Goal: Information Seeking & Learning: Find specific fact

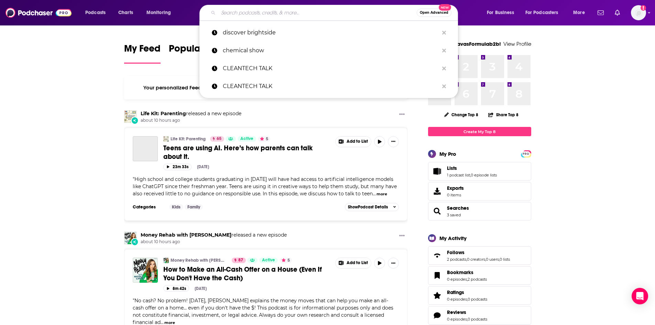
click at [302, 17] on input "Search podcasts, credits, & more..." at bounding box center [317, 12] width 198 height 11
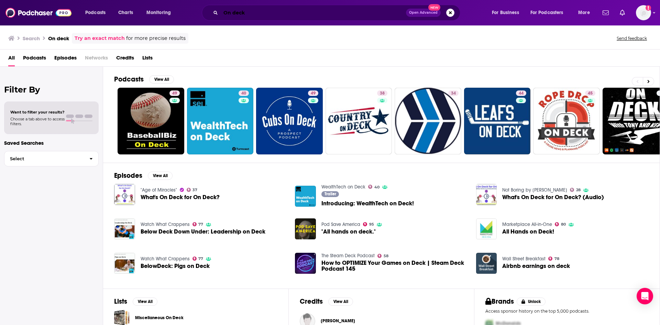
click at [276, 17] on input "On deck" at bounding box center [313, 12] width 185 height 11
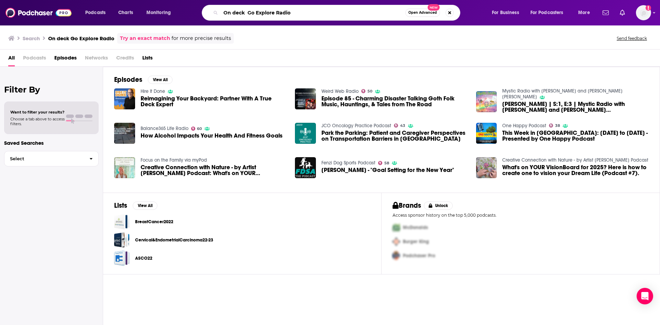
drag, startPoint x: 244, startPoint y: 13, endPoint x: 207, endPoint y: 10, distance: 37.2
click at [207, 10] on div "On deck Go Explore Radio Open Advanced New" at bounding box center [331, 13] width 259 height 16
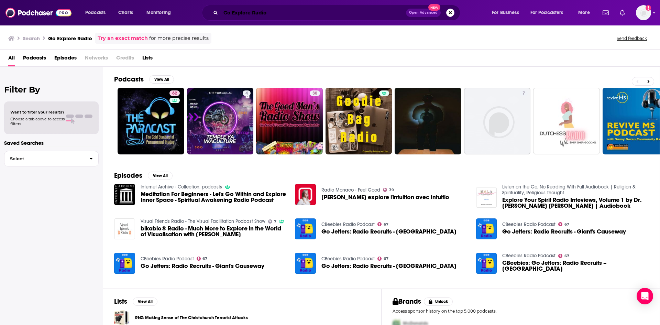
click at [278, 16] on input "Go Explore Radio" at bounding box center [313, 12] width 185 height 11
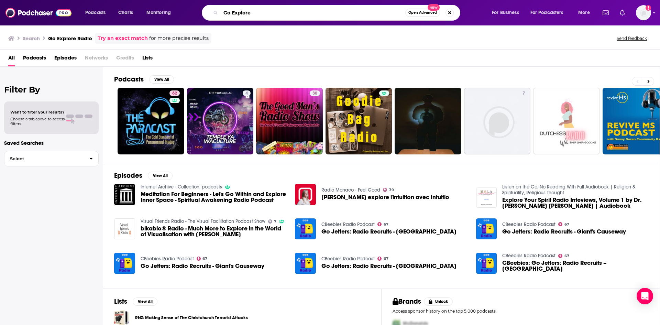
type input "Go Explore"
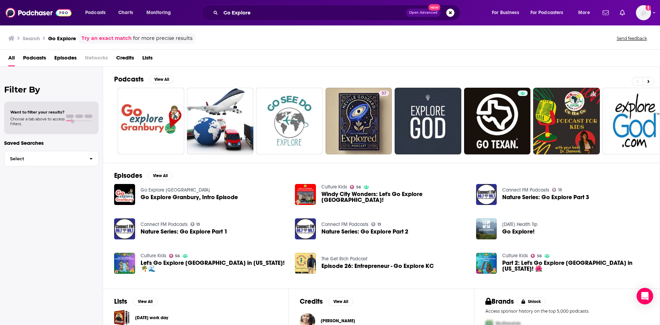
click at [162, 232] on span "Nature Series: Go Explore Part 1" at bounding box center [184, 232] width 87 height 6
